Goal: Check status: Check status

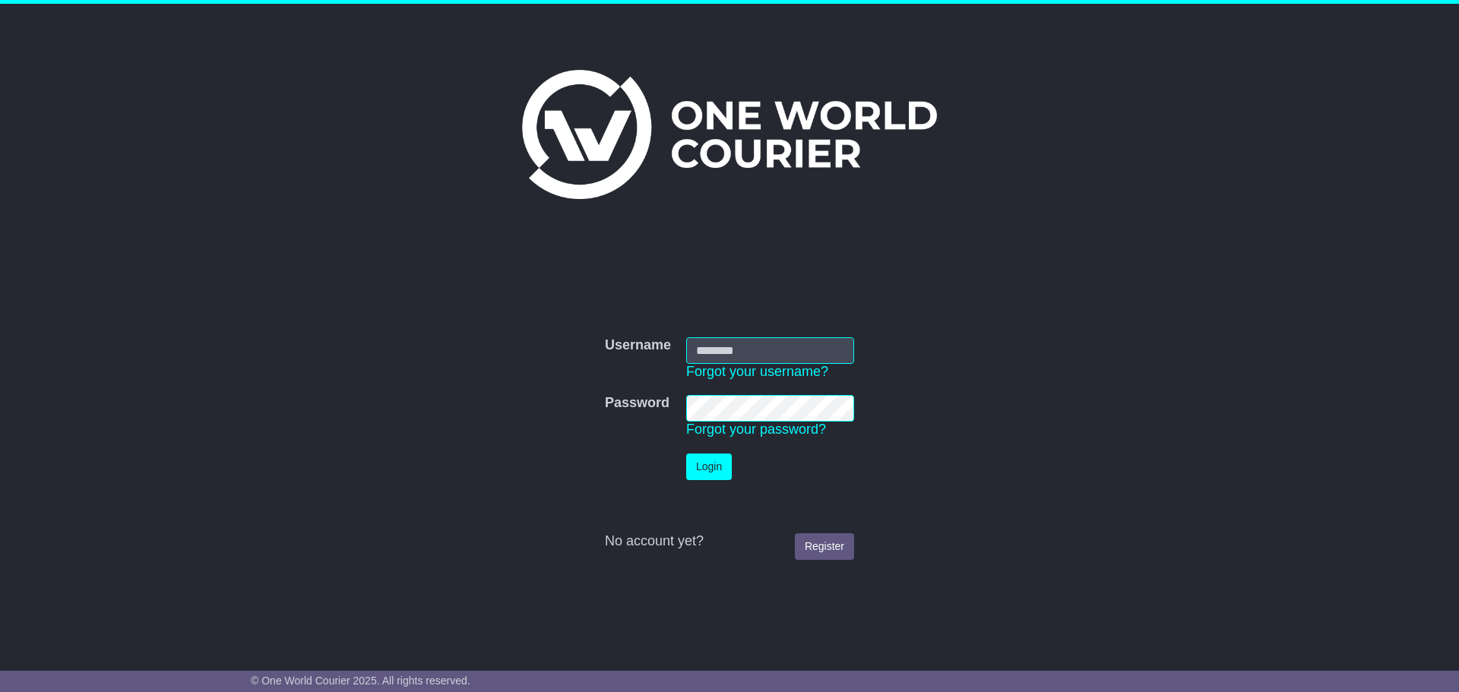
type input "**********"
click at [711, 469] on button "Login" at bounding box center [709, 467] width 46 height 27
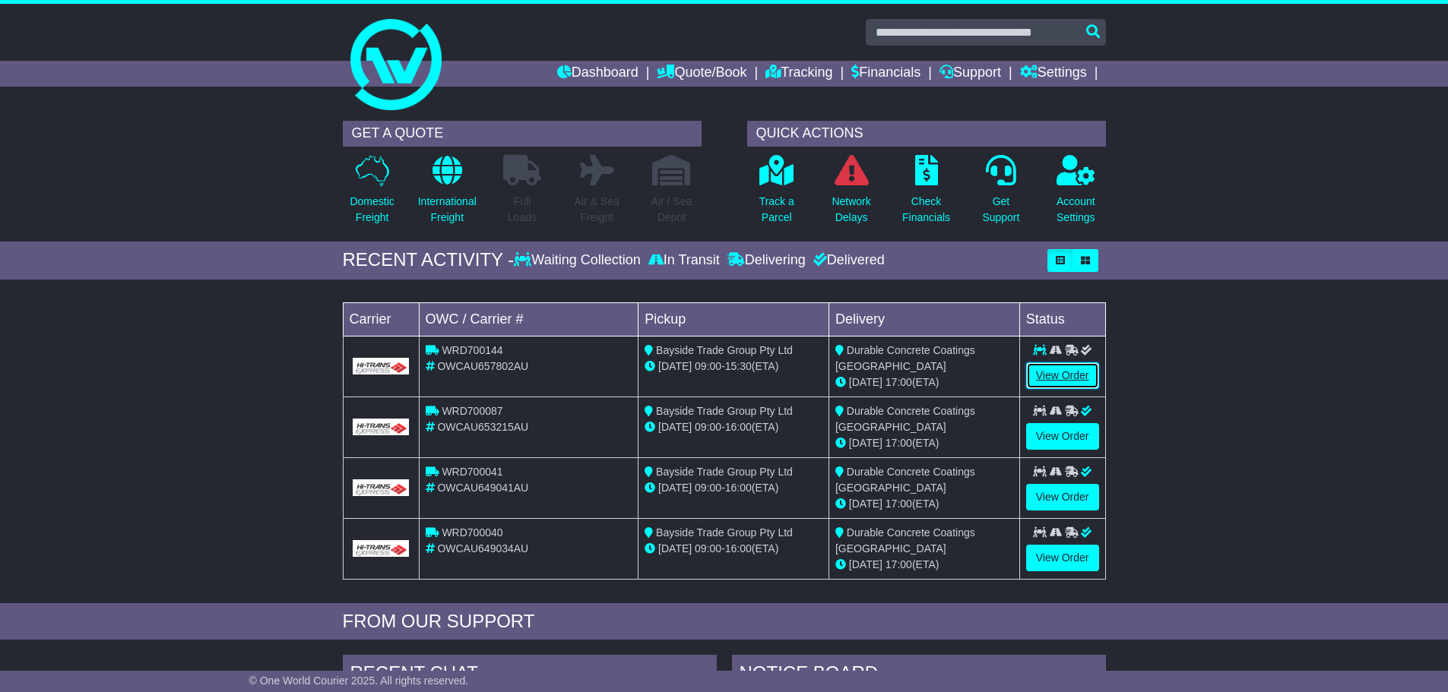
click at [1072, 379] on link "View Order" at bounding box center [1062, 376] width 73 height 27
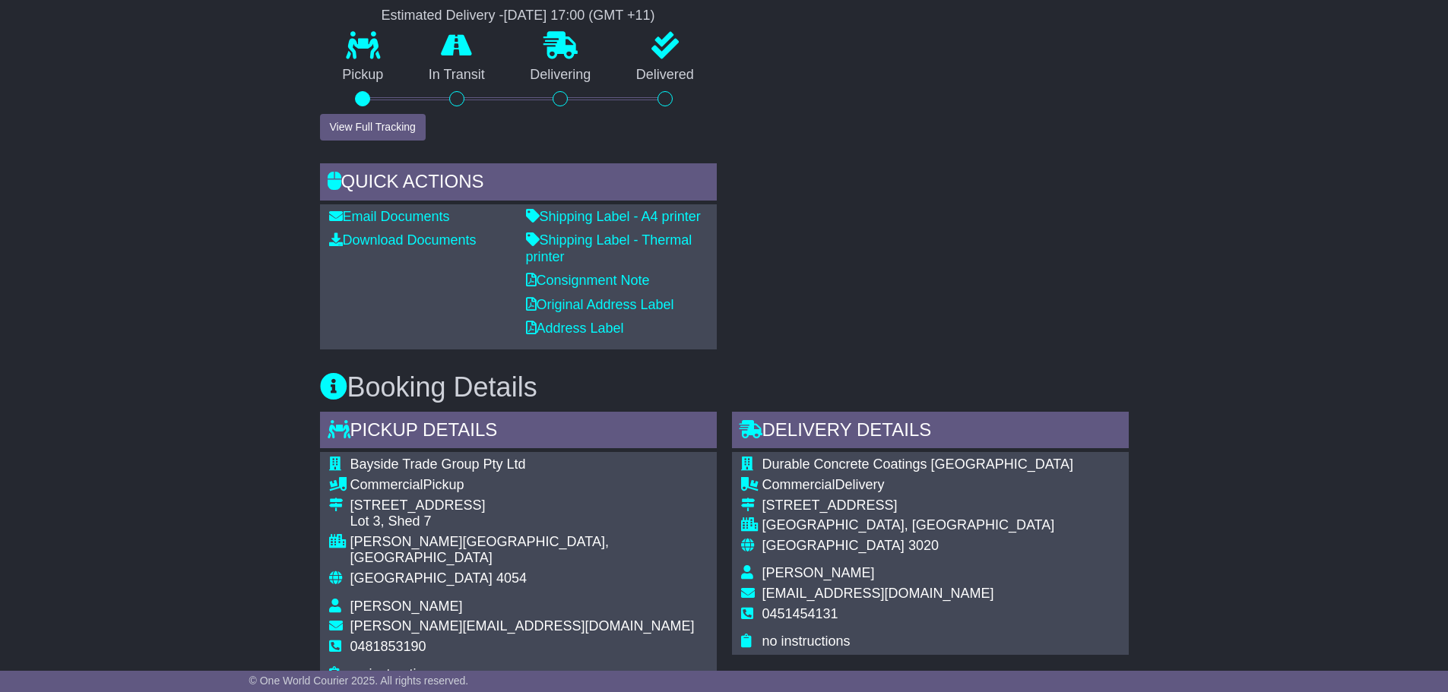
scroll to position [608, 0]
